Goal: Navigation & Orientation: Understand site structure

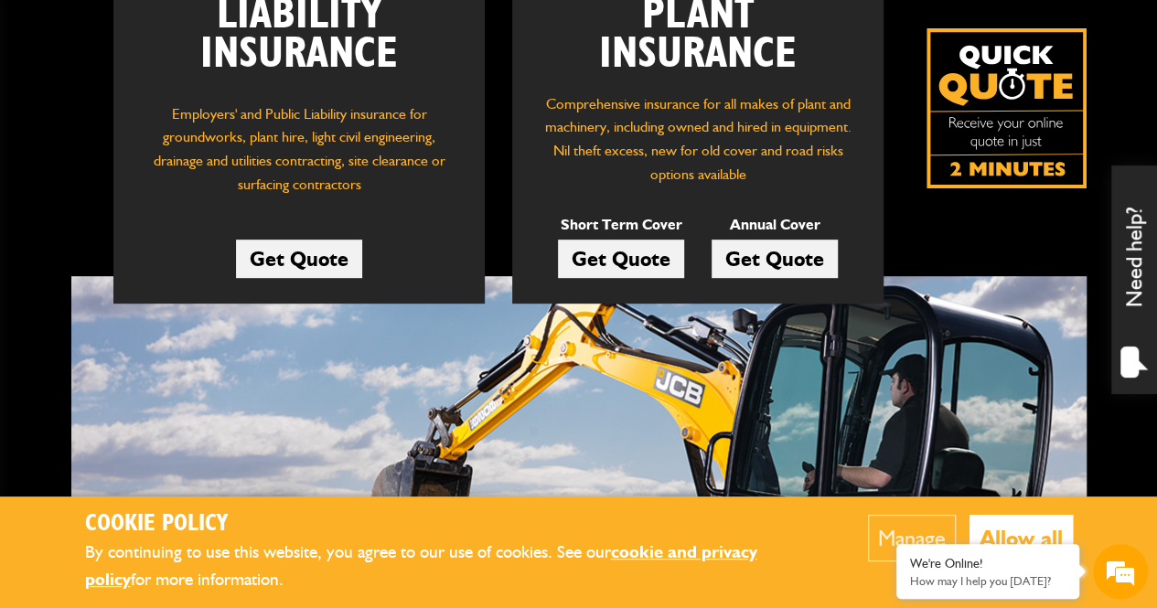
scroll to position [457, 0]
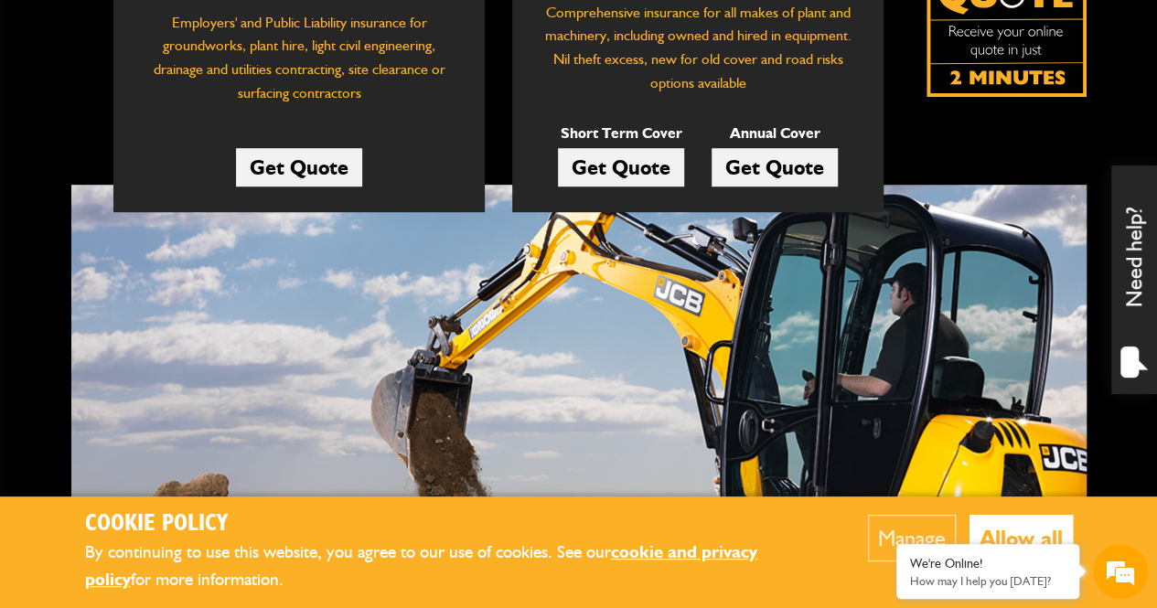
click at [1013, 524] on button "Allow all" at bounding box center [1021, 538] width 103 height 47
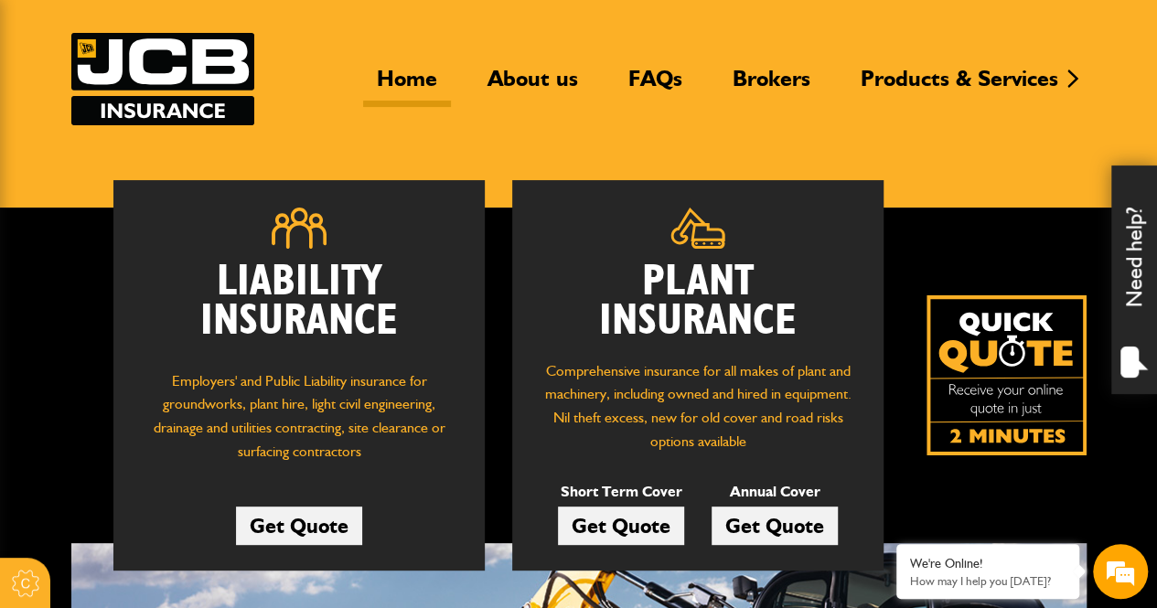
scroll to position [0, 0]
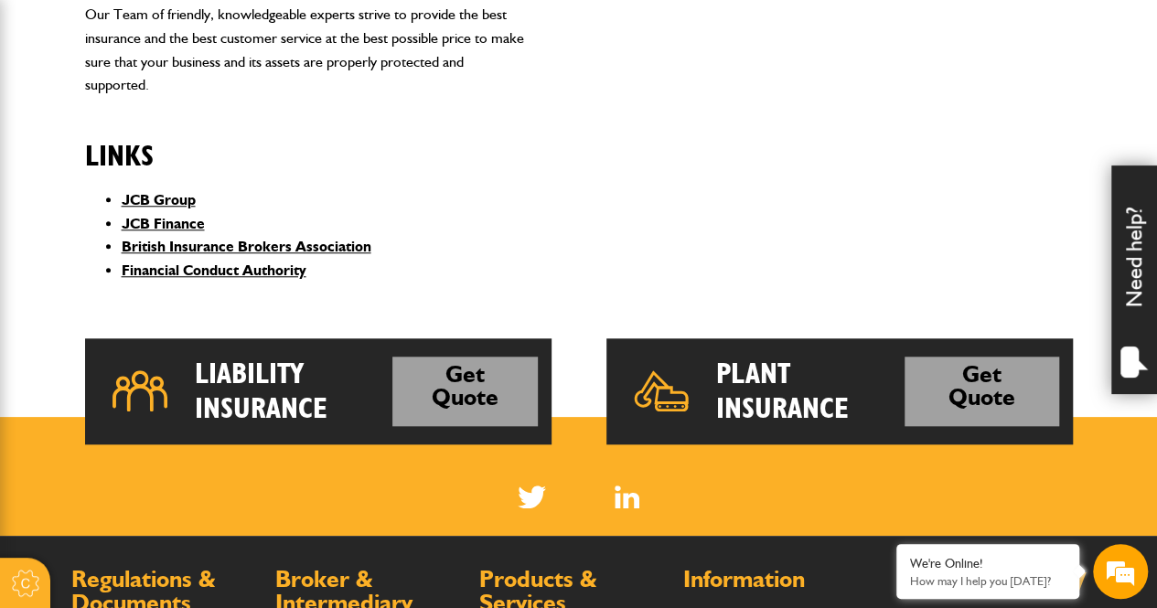
scroll to position [1101, 0]
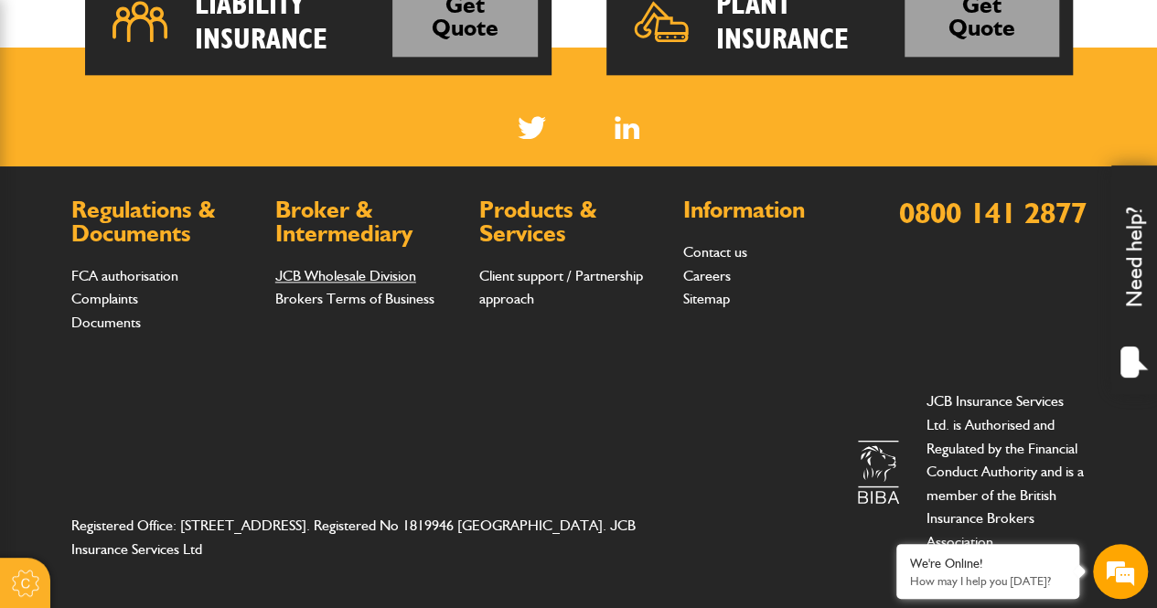
click at [340, 279] on link "JCB Wholesale Division" at bounding box center [345, 275] width 141 height 17
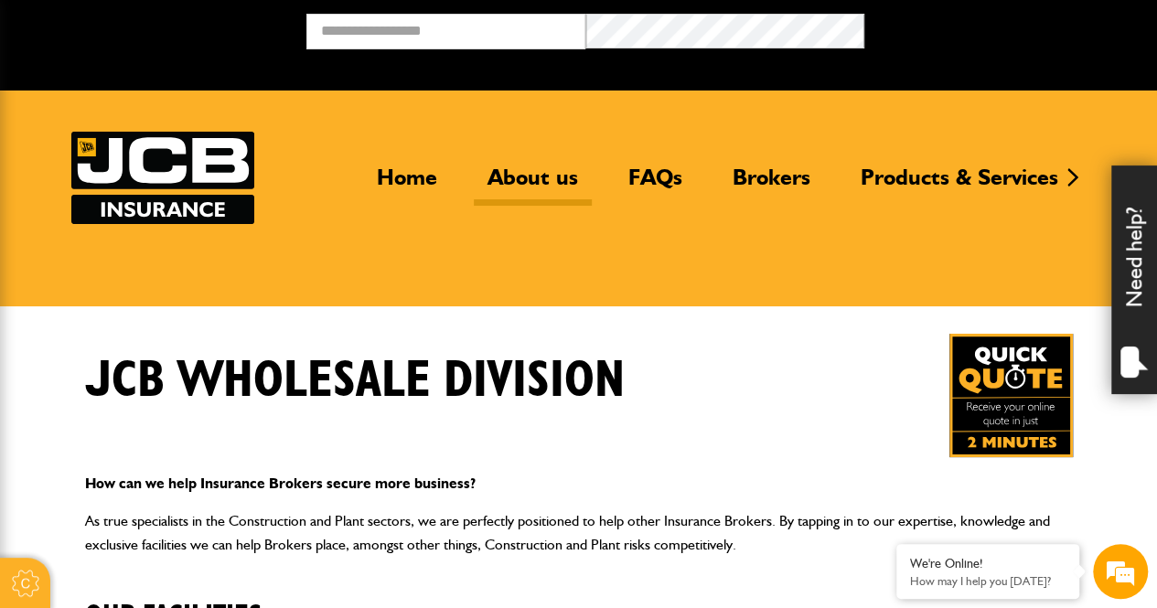
click at [538, 173] on link "About us" at bounding box center [533, 185] width 118 height 42
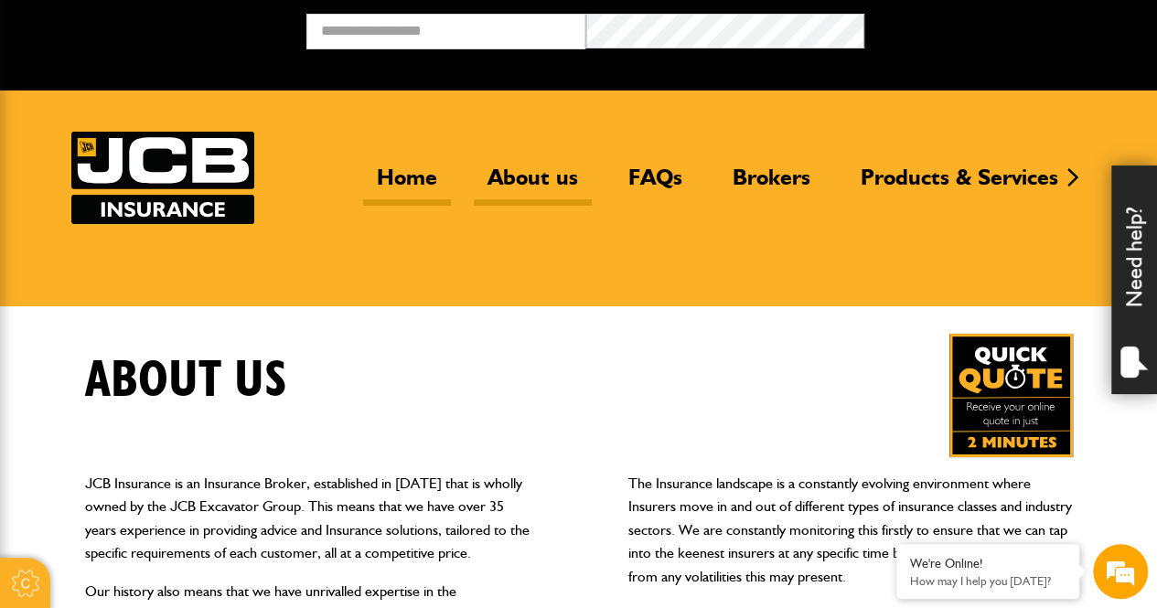
click at [393, 175] on link "Home" at bounding box center [407, 185] width 88 height 42
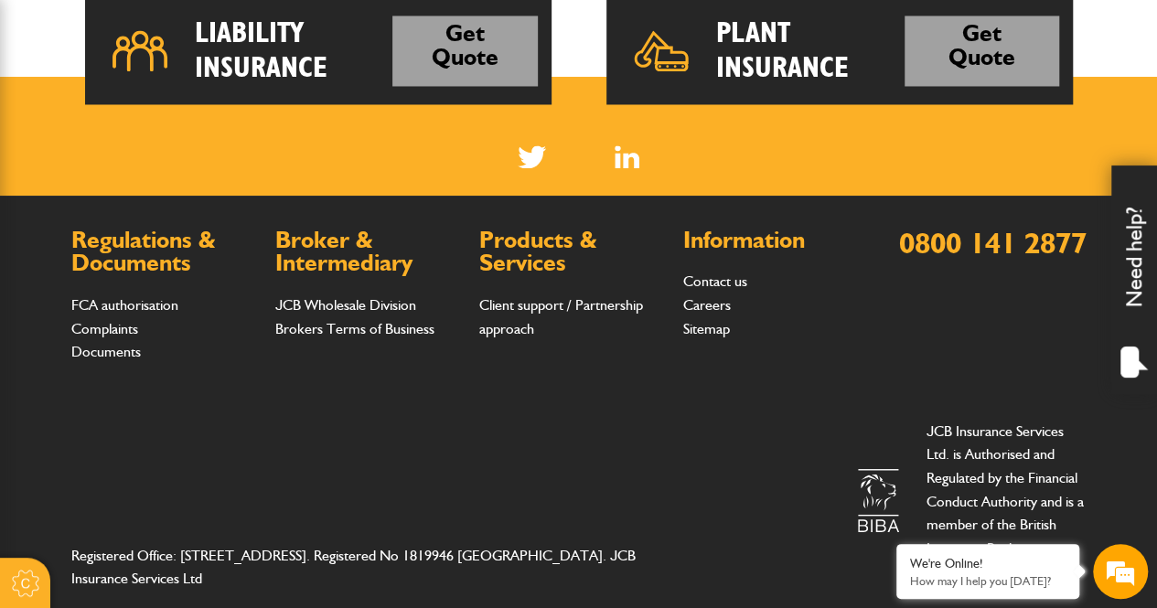
scroll to position [1559, 0]
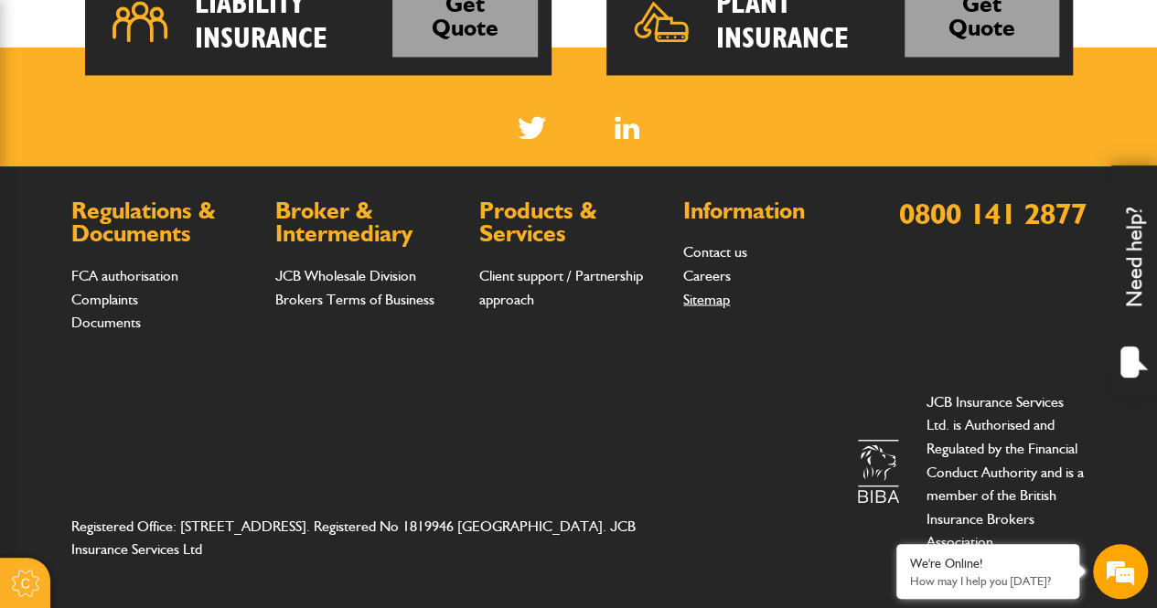
click at [706, 301] on link "Sitemap" at bounding box center [706, 298] width 47 height 17
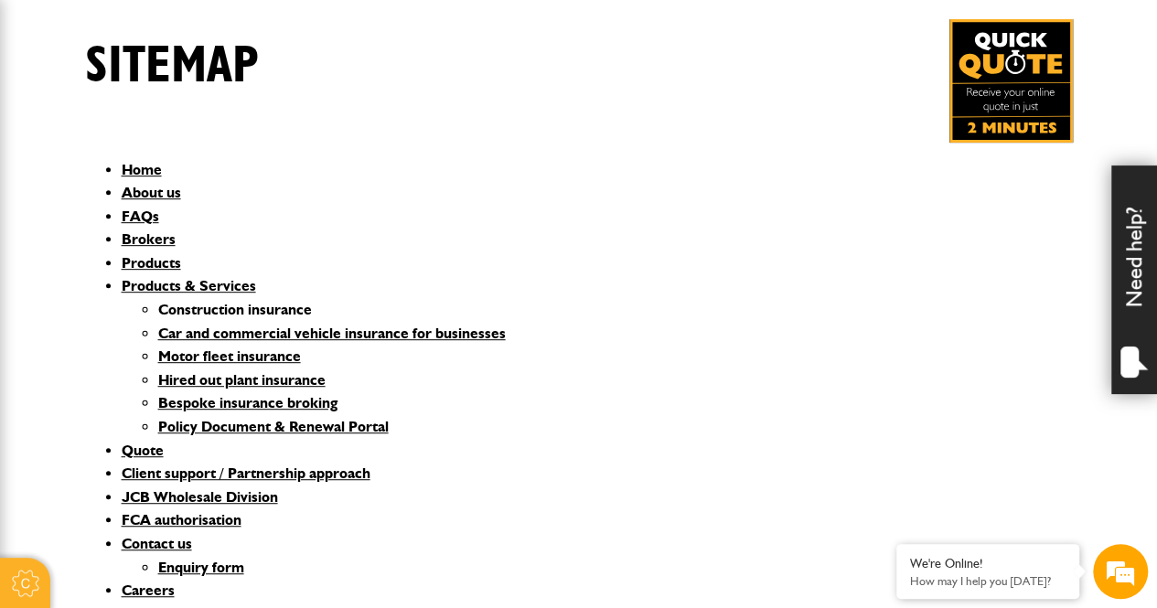
scroll to position [274, 0]
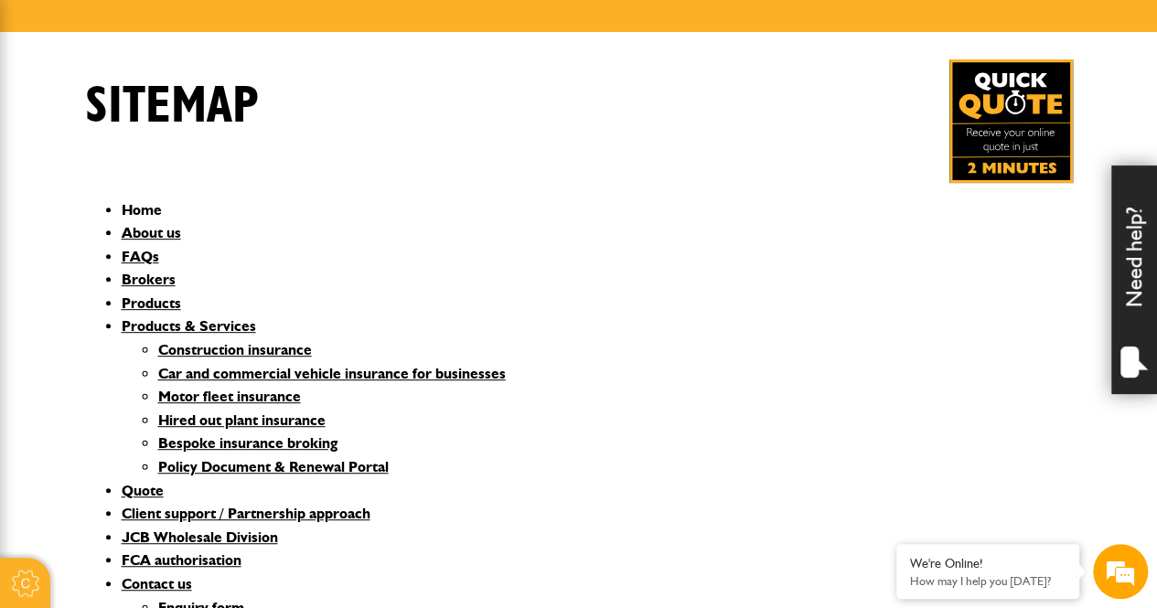
click at [148, 211] on link "Home" at bounding box center [142, 209] width 40 height 17
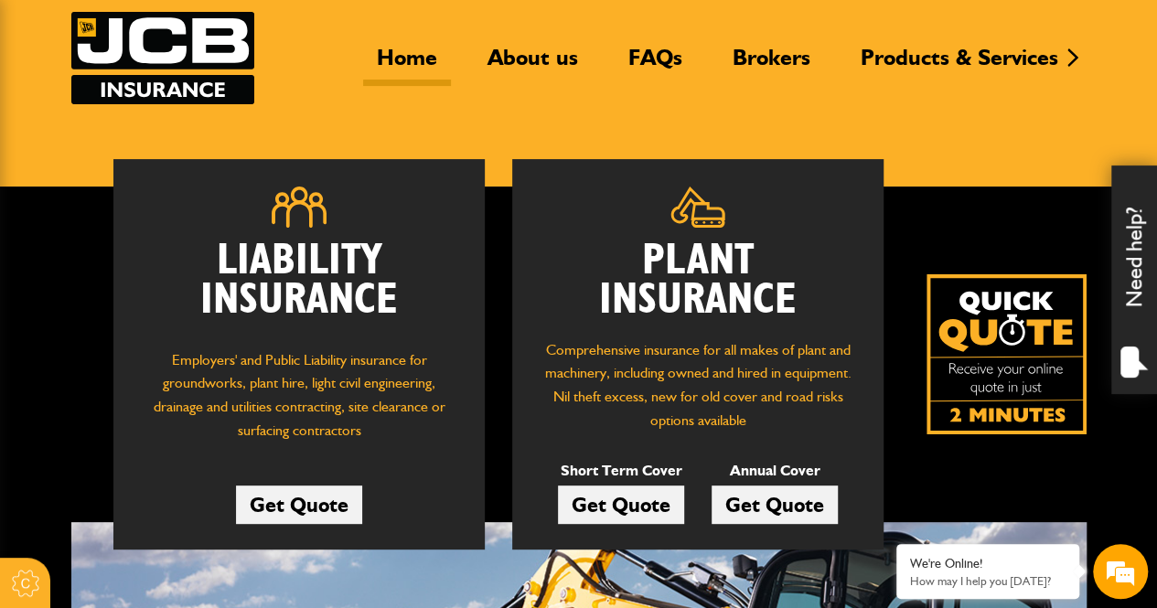
scroll to position [91, 0]
